Goal: Information Seeking & Learning: Learn about a topic

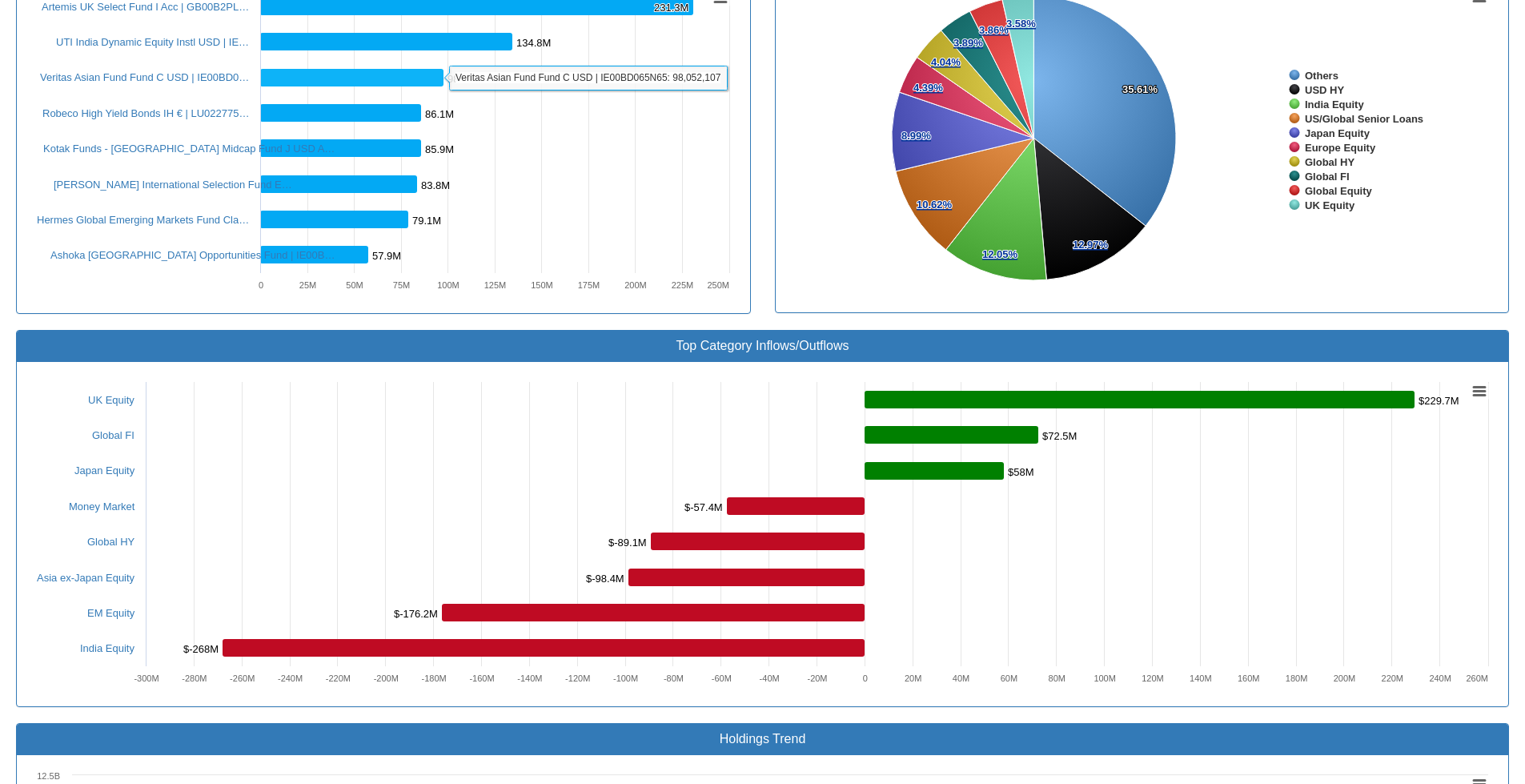
scroll to position [560, 0]
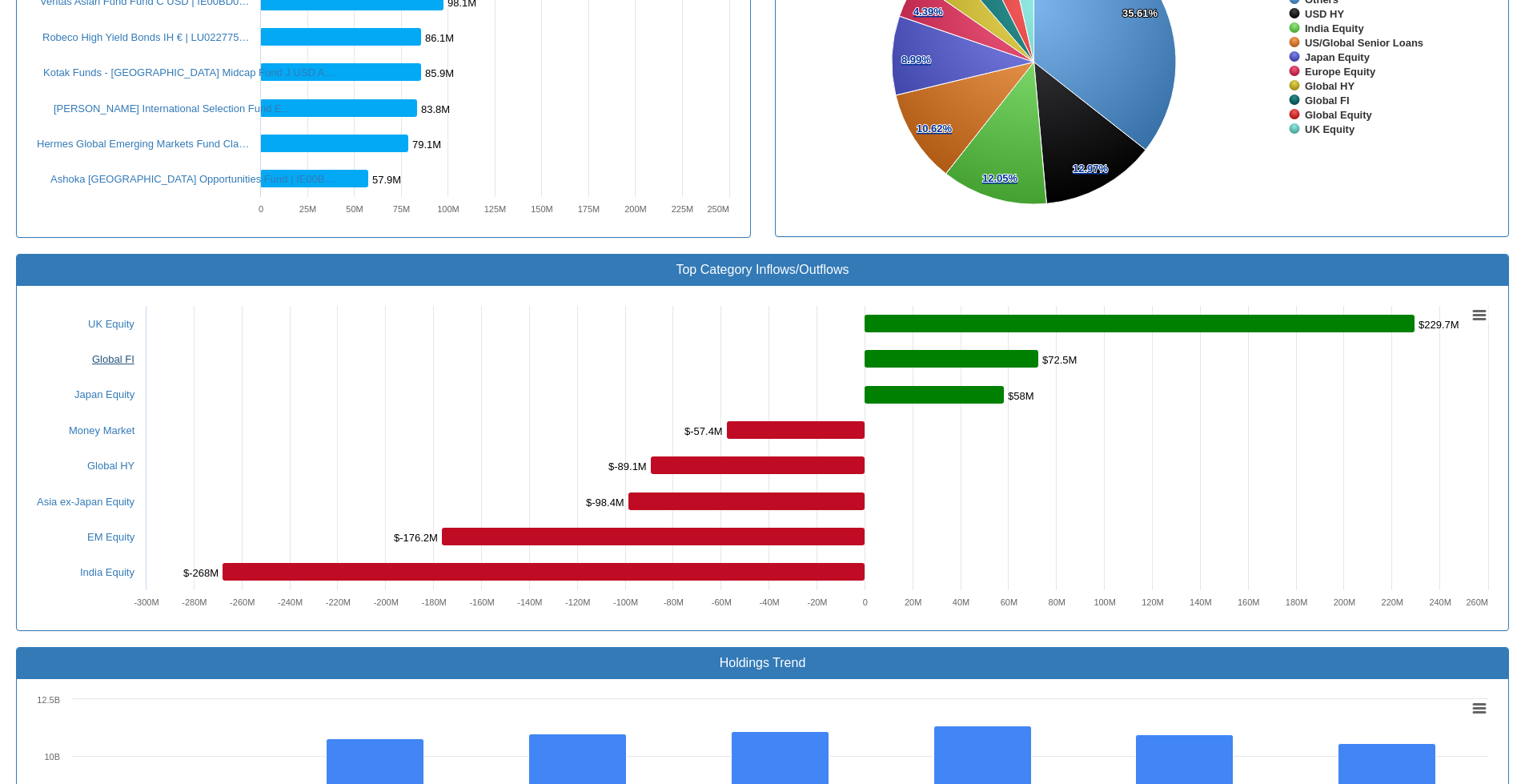
click at [109, 357] on link "Global FI" at bounding box center [113, 359] width 42 height 12
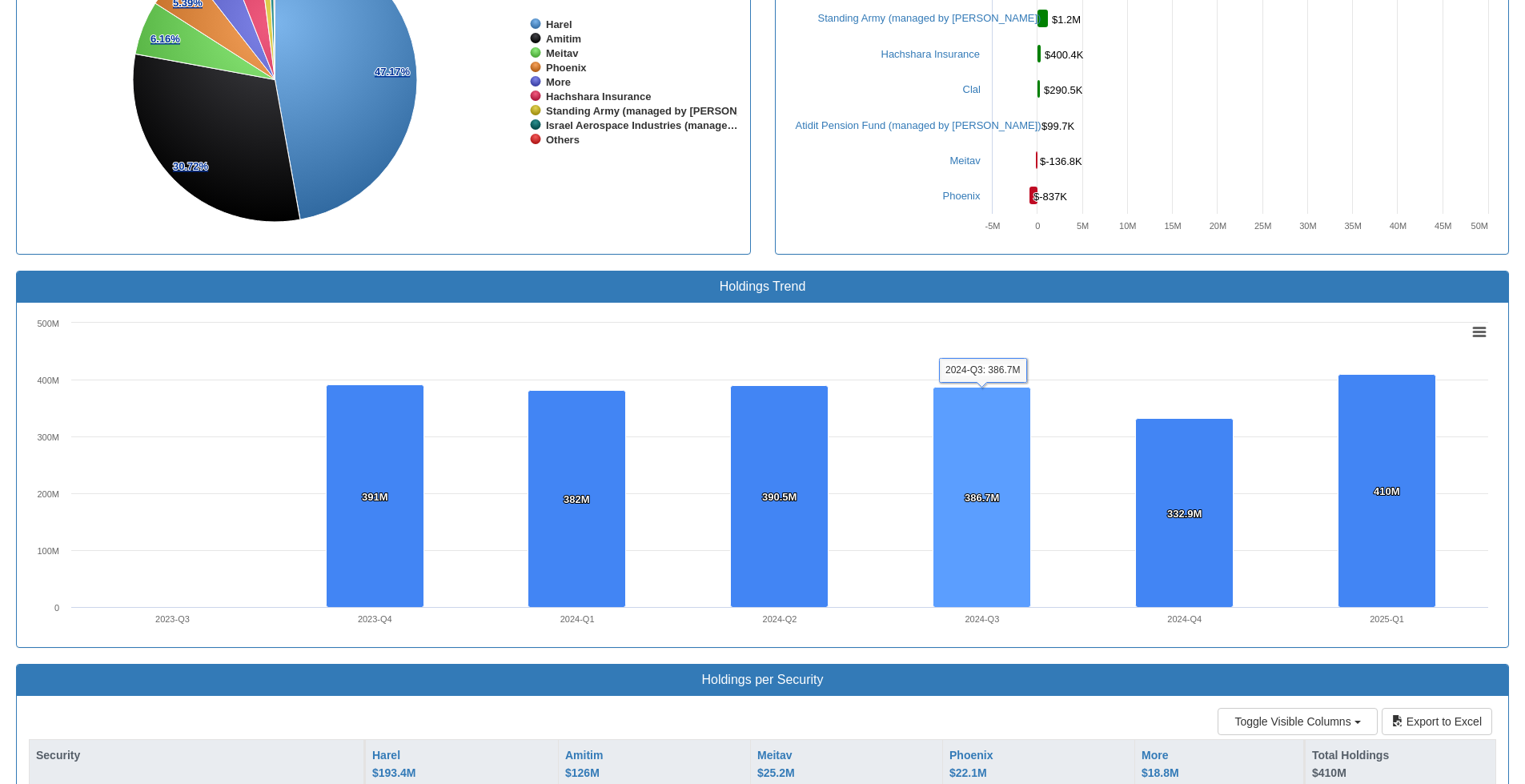
scroll to position [641, 0]
